Goal: Browse casually: Explore the website without a specific task or goal

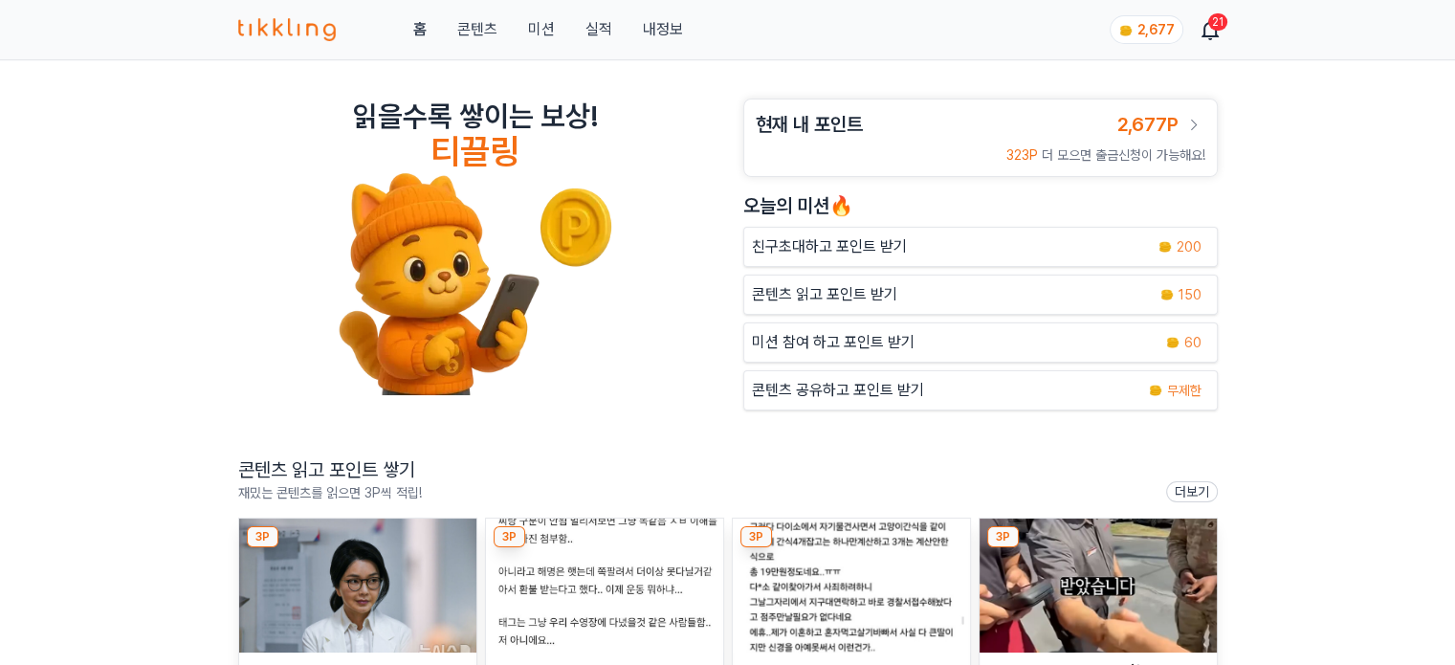
scroll to position [96, 0]
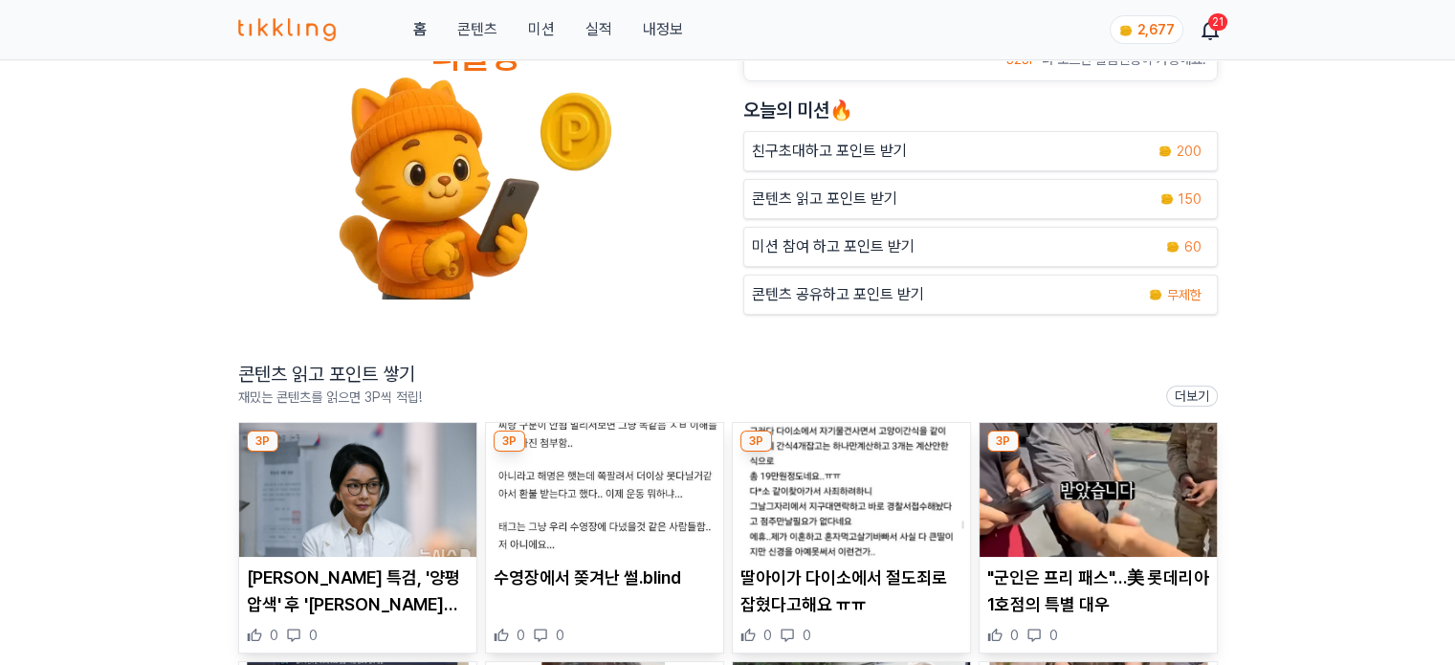
click at [374, 450] on img at bounding box center [357, 490] width 237 height 134
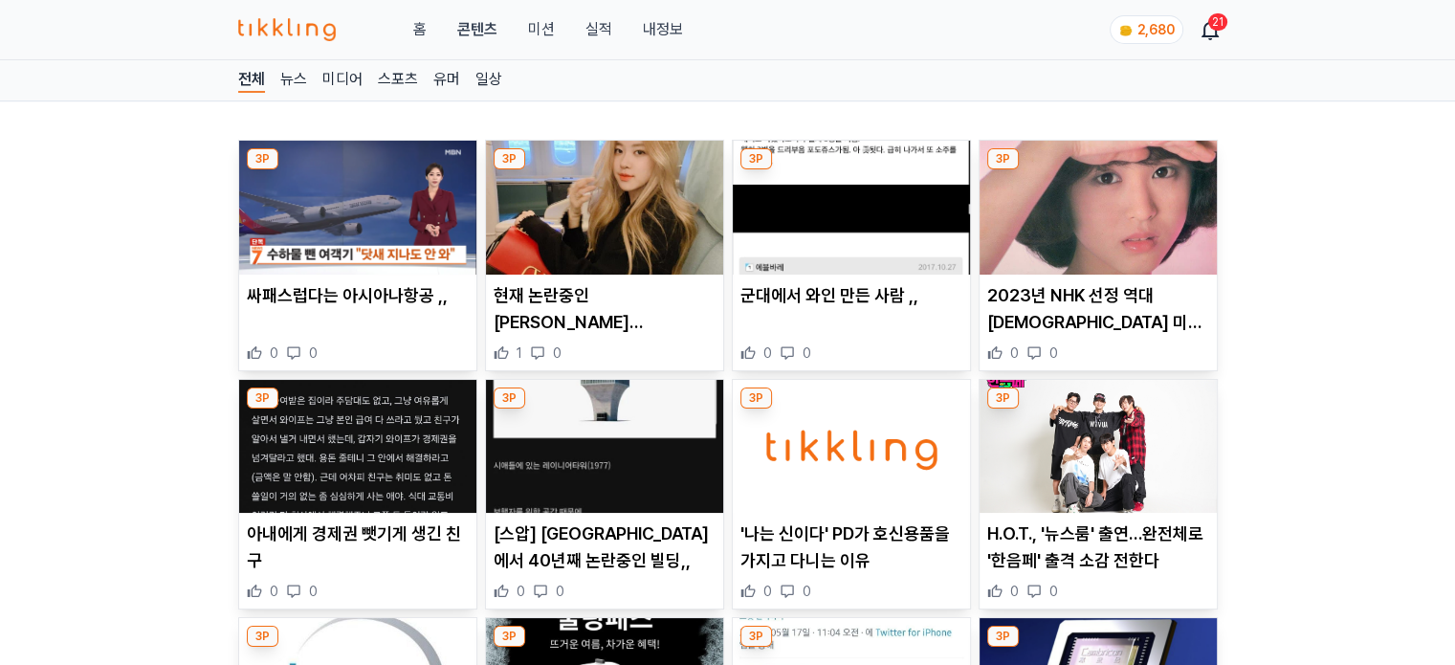
click at [585, 240] on img at bounding box center [604, 208] width 237 height 134
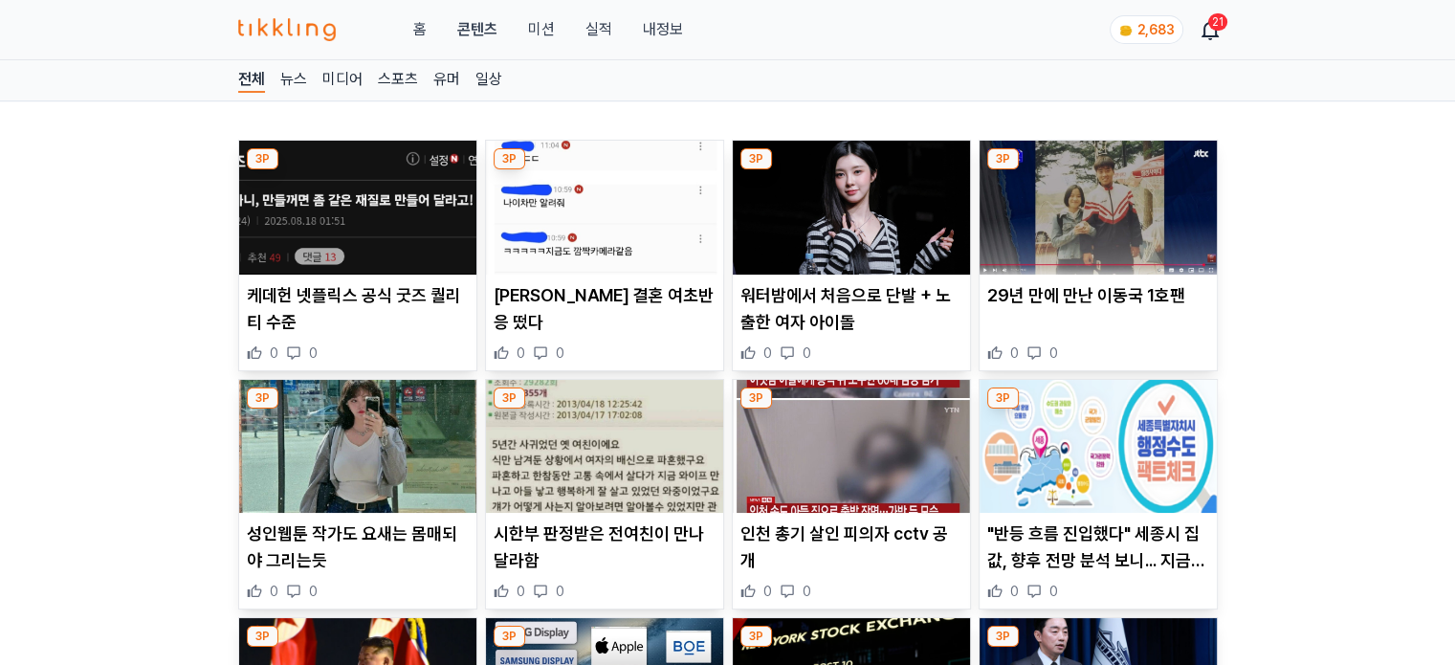
click at [553, 229] on img at bounding box center [604, 208] width 237 height 134
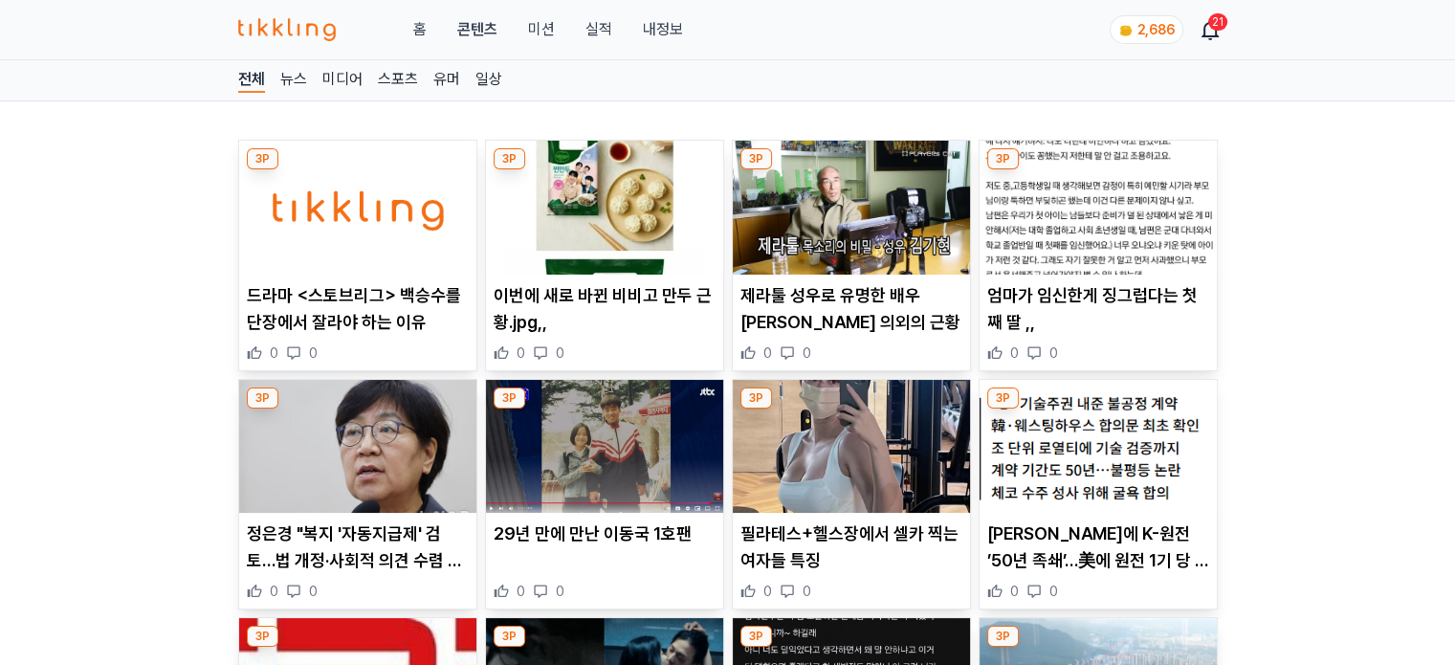
click at [1024, 225] on img at bounding box center [1097, 208] width 237 height 134
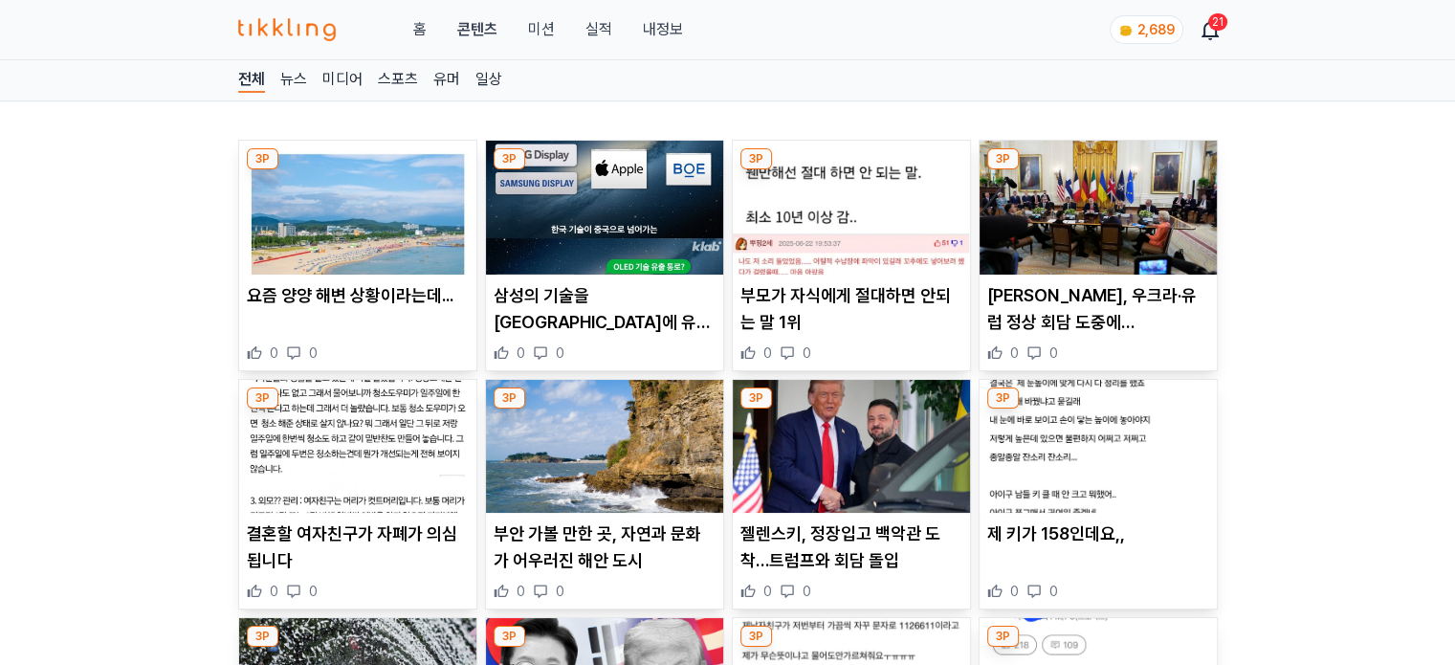
click at [361, 502] on img at bounding box center [357, 447] width 237 height 134
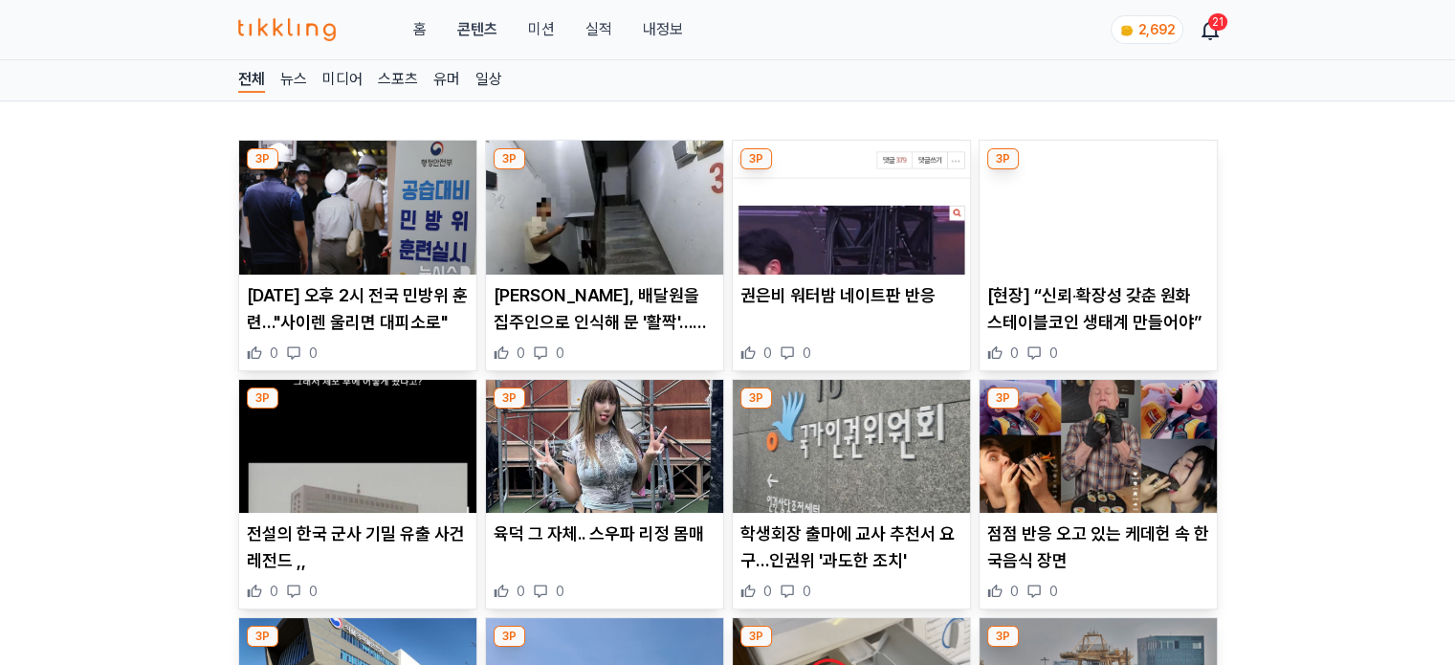
click at [627, 241] on img at bounding box center [604, 208] width 237 height 134
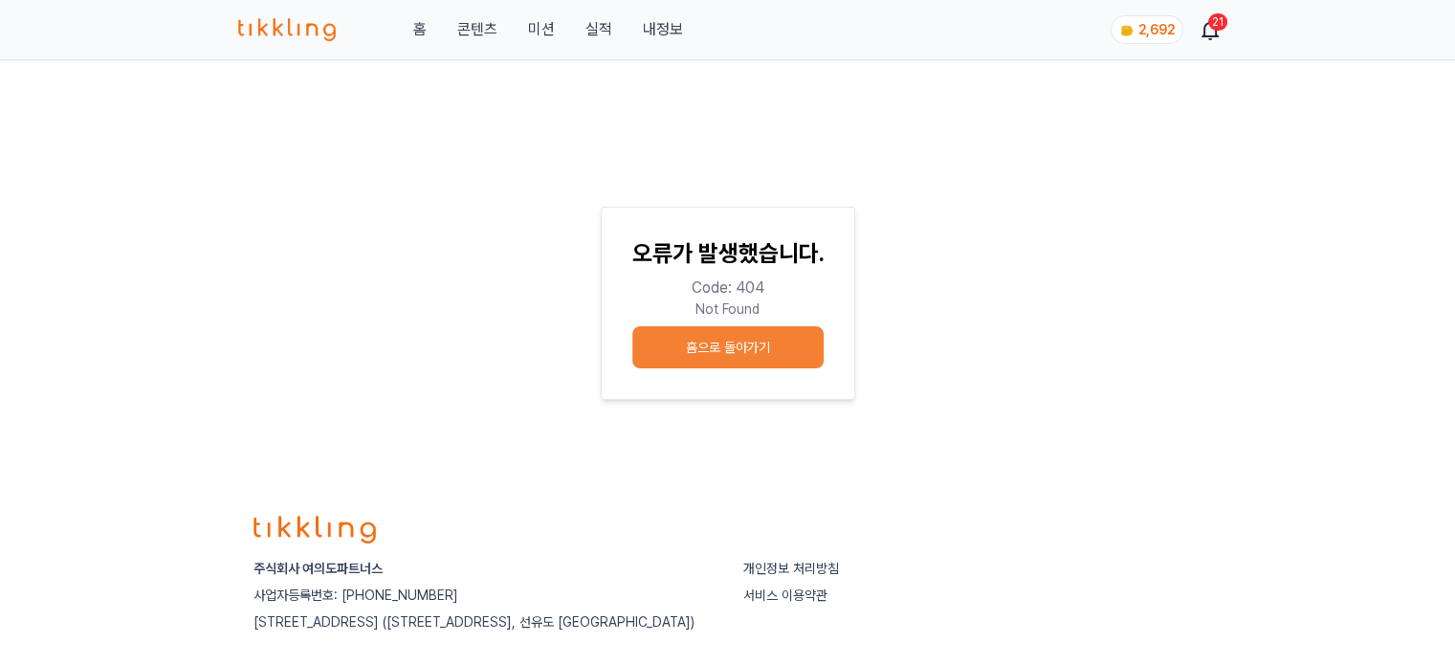
click at [477, 30] on link "콘텐츠" at bounding box center [476, 29] width 40 height 23
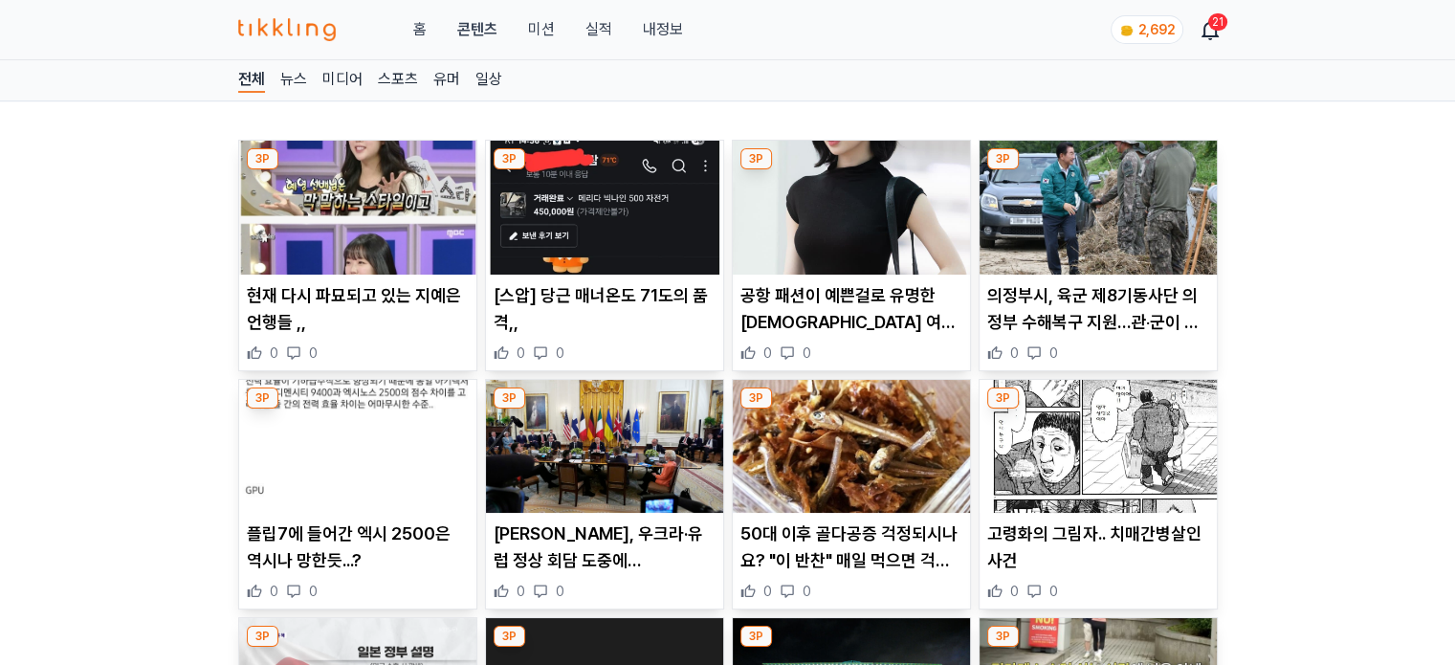
click at [550, 25] on button "미션" at bounding box center [540, 29] width 27 height 23
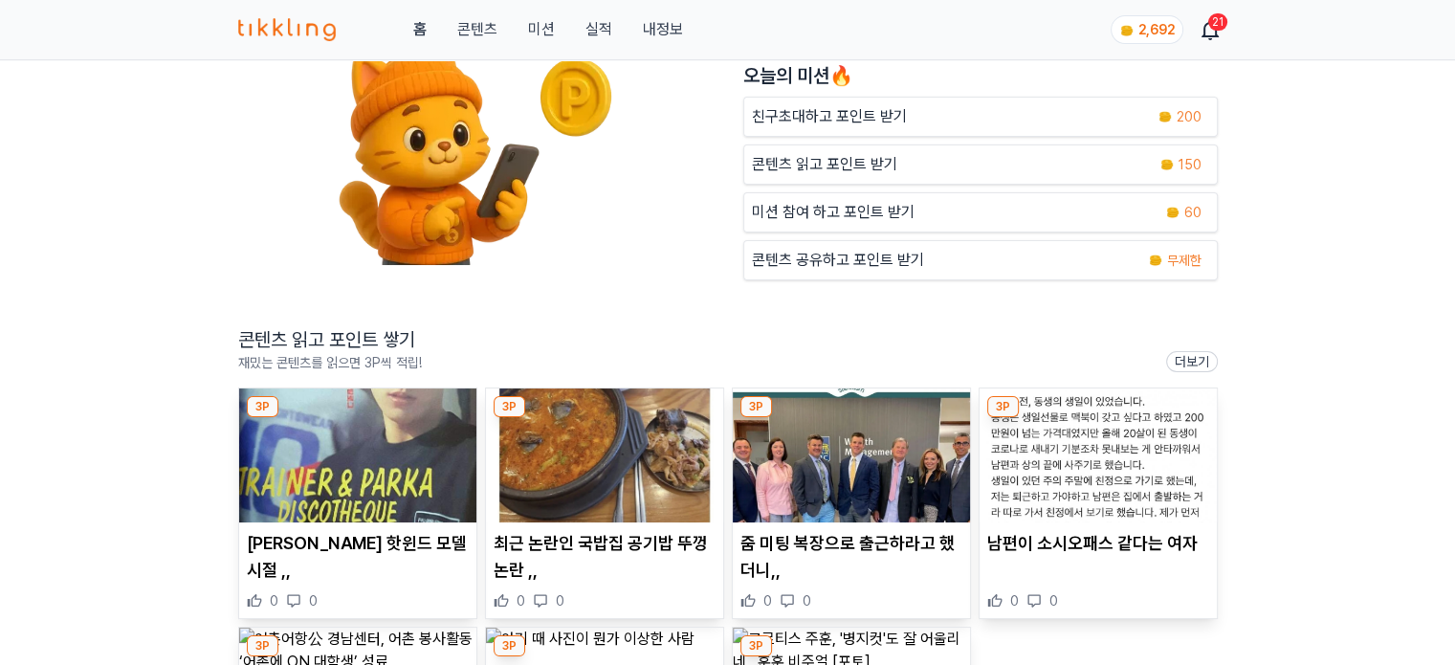
scroll to position [287, 0]
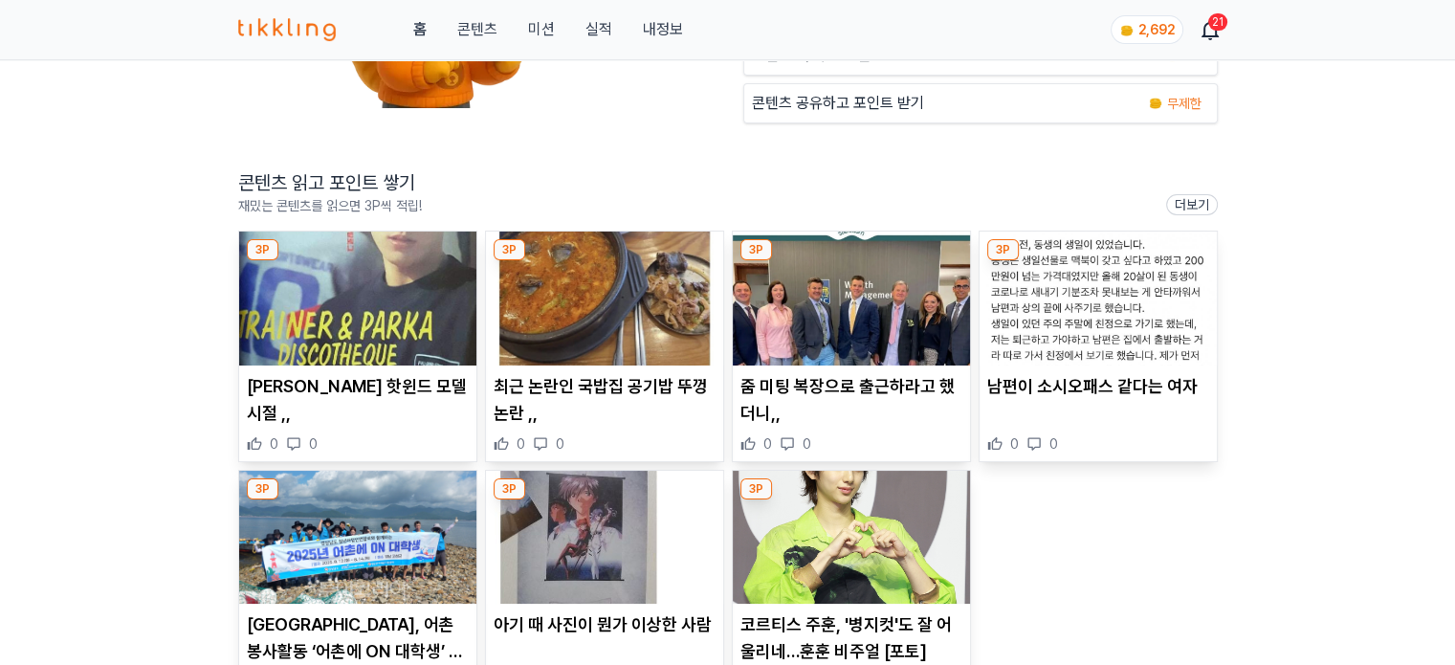
click at [335, 332] on img at bounding box center [357, 298] width 237 height 134
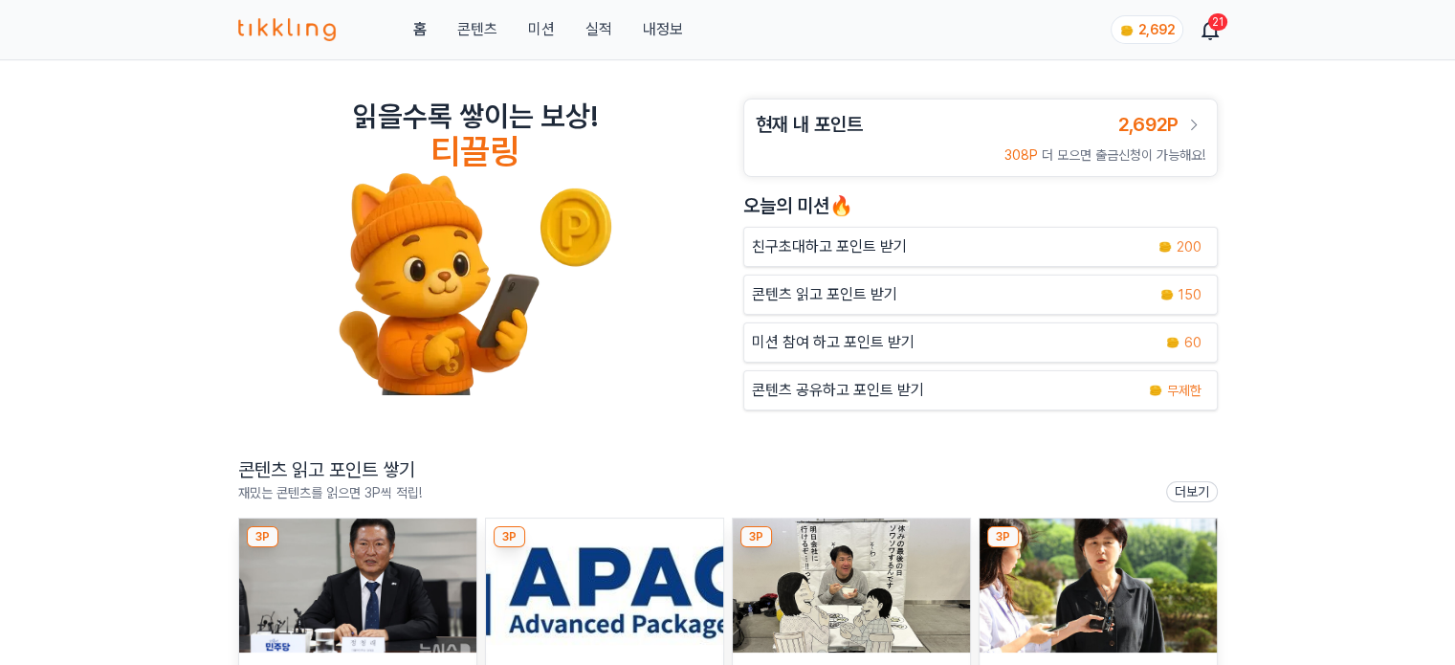
click at [375, 541] on img at bounding box center [357, 585] width 237 height 134
